Goal: Task Accomplishment & Management: Manage account settings

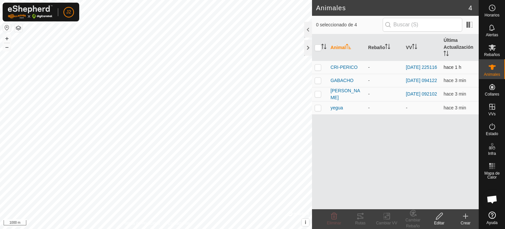
click at [320, 66] on p-checkbox at bounding box center [318, 66] width 7 height 5
click at [361, 217] on icon at bounding box center [361, 216] width 8 height 8
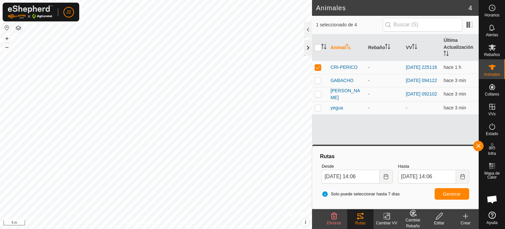
click at [306, 49] on div at bounding box center [308, 48] width 8 height 16
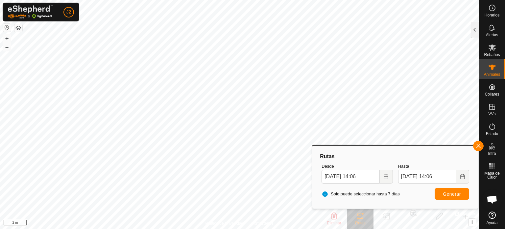
click at [113, 0] on html "J2 Horarios Alertas Rebaños Animales Collares VVs Estado Infra Mapa de Calor Ay…" at bounding box center [252, 114] width 505 height 229
click at [480, 144] on button "button" at bounding box center [478, 145] width 11 height 11
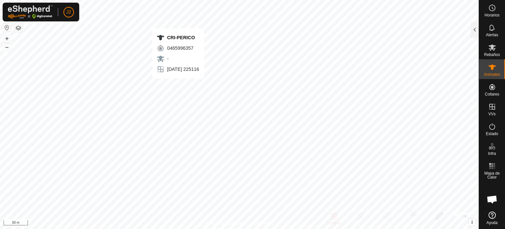
checkbox input "true"
click at [474, 27] on div at bounding box center [475, 30] width 8 height 16
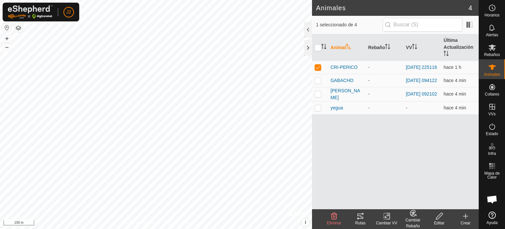
click at [359, 219] on icon at bounding box center [361, 216] width 8 height 8
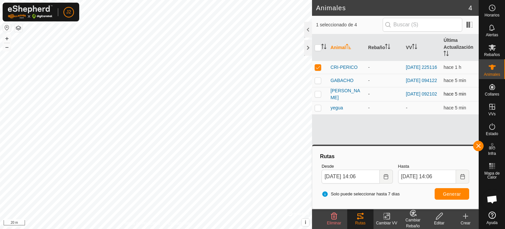
click at [316, 94] on div "Animales 4 1 seleccionado de 4 Animal Rebaño VV Última Actualización CRI-PERICO…" at bounding box center [239, 114] width 479 height 229
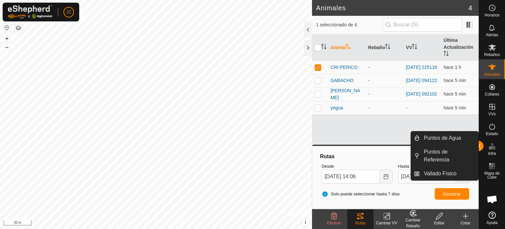
click at [479, 146] on div "Puntos de Agua Puntos de Referencia Vallado Físico" at bounding box center [445, 155] width 68 height 49
click at [481, 143] on button "button" at bounding box center [478, 145] width 11 height 11
